Goal: Find specific page/section: Find specific page/section

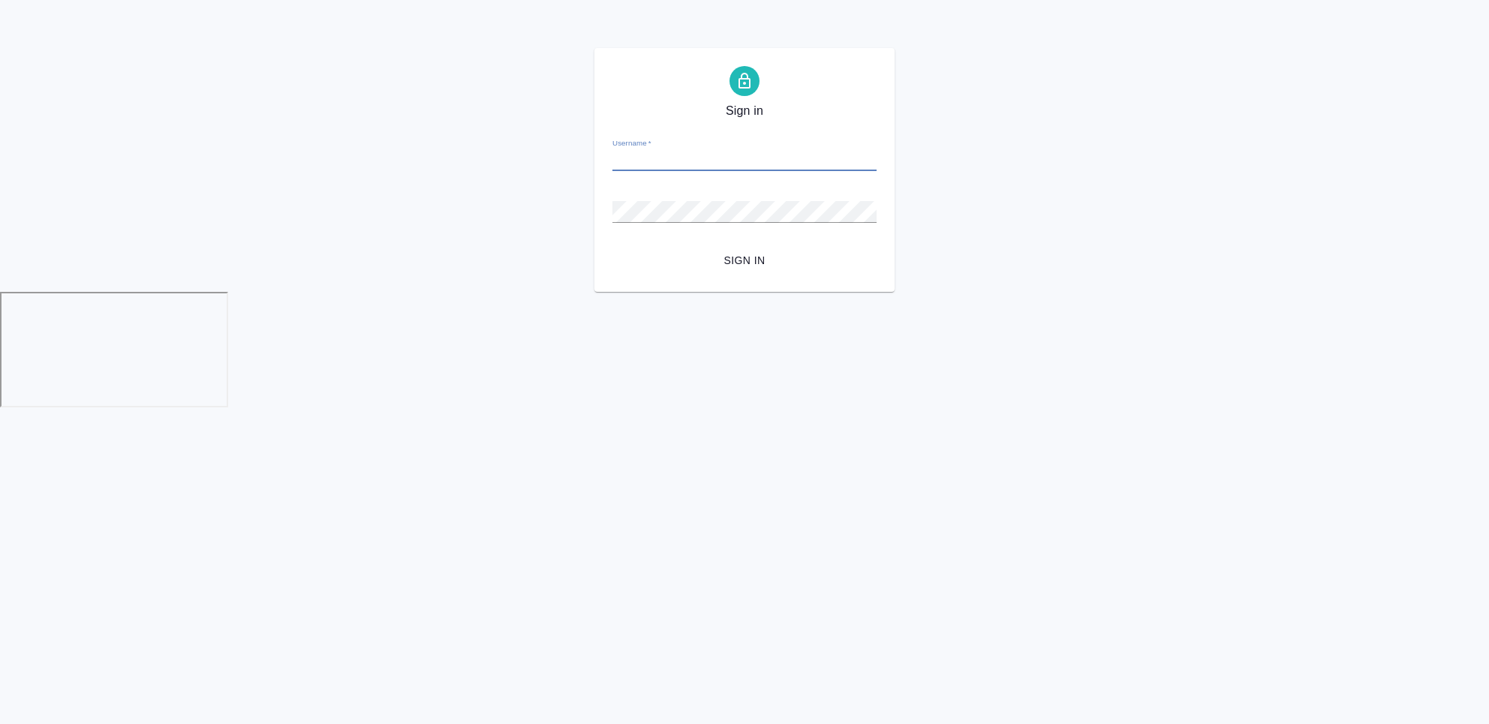
click at [749, 159] on input "Username   *" at bounding box center [744, 160] width 264 height 21
type input "a.chekhalkova@awatera.com"
click at [776, 251] on span "Sign in" at bounding box center [744, 260] width 240 height 19
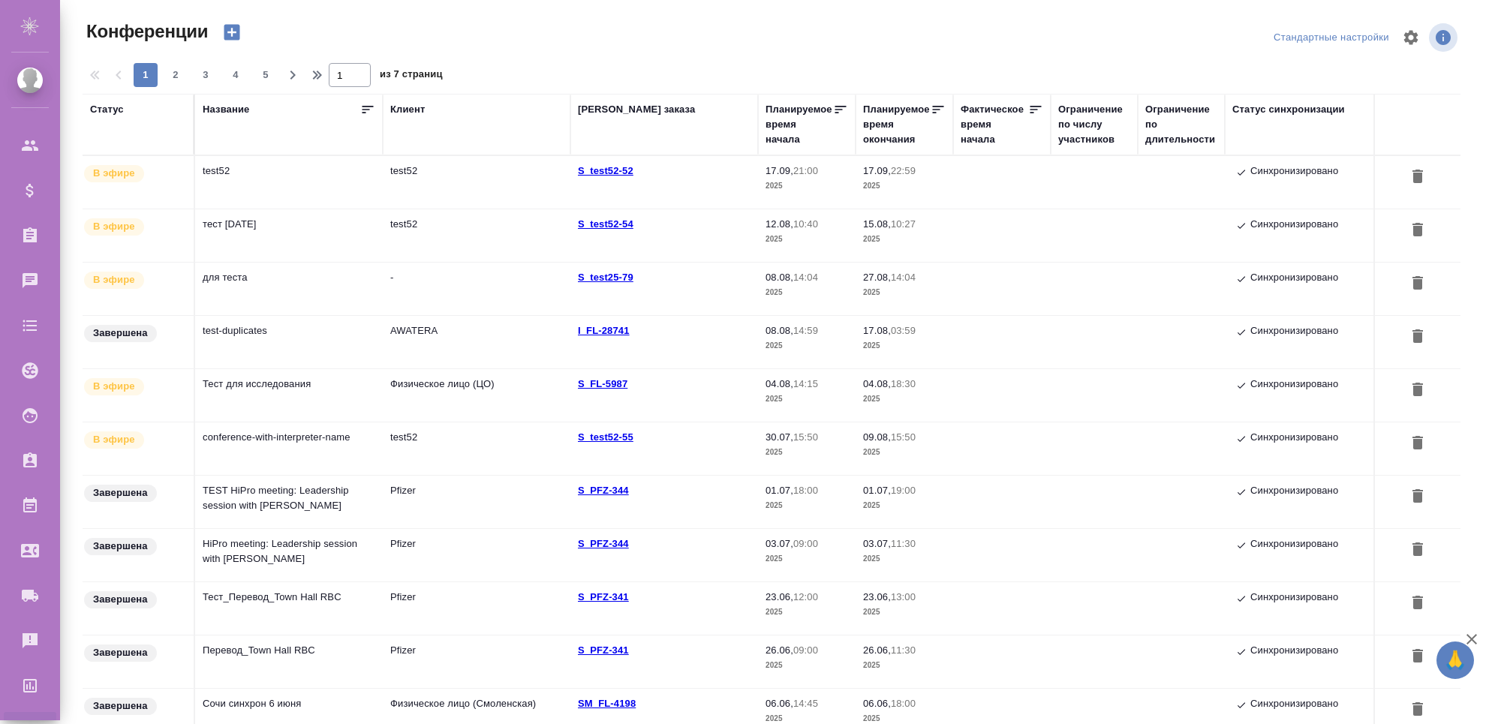
type input "Чехалкова [PERSON_NAME]"
click at [326, 173] on td "test52" at bounding box center [289, 182] width 188 height 53
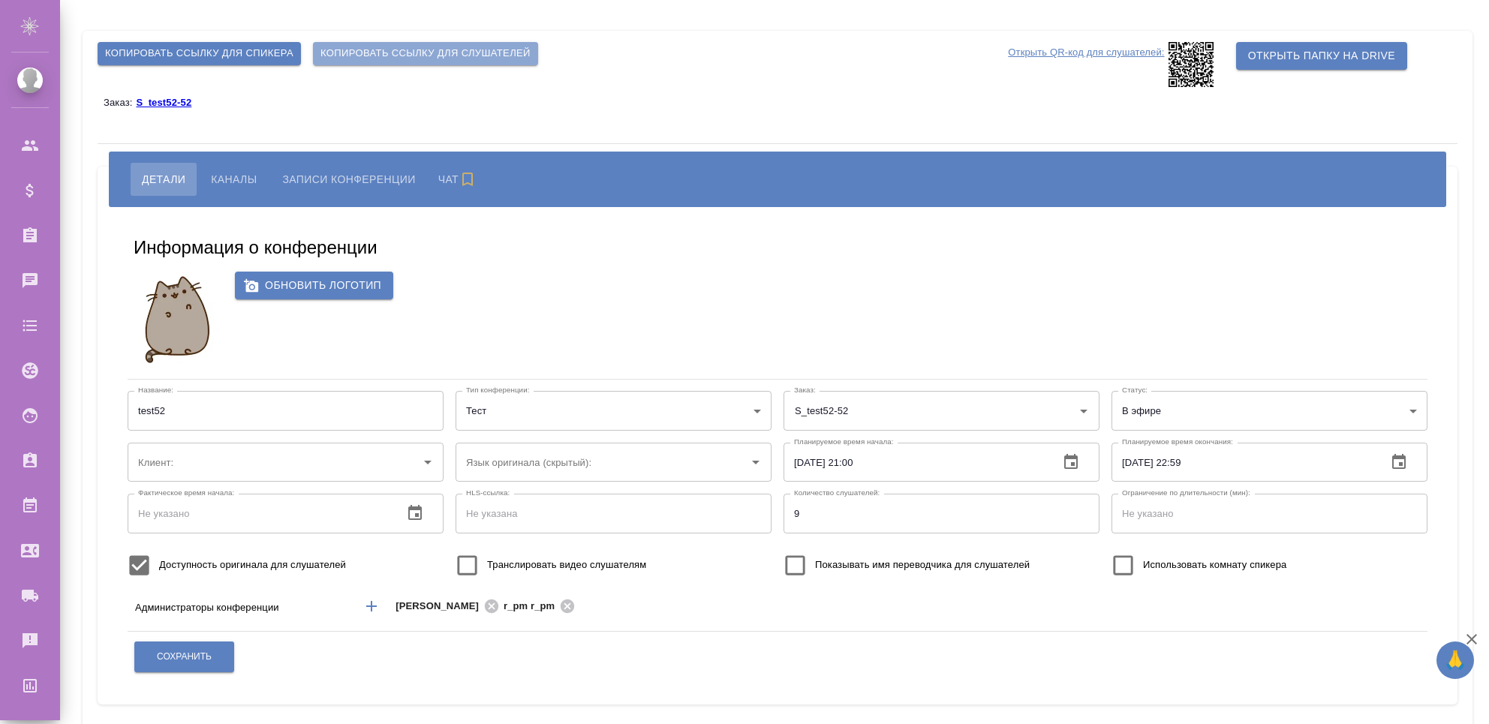
click at [467, 42] on button "Копировать ссылку для слушателей" at bounding box center [425, 53] width 225 height 23
type input "test52"
